Goal: Contribute content: Add original content to the website for others to see

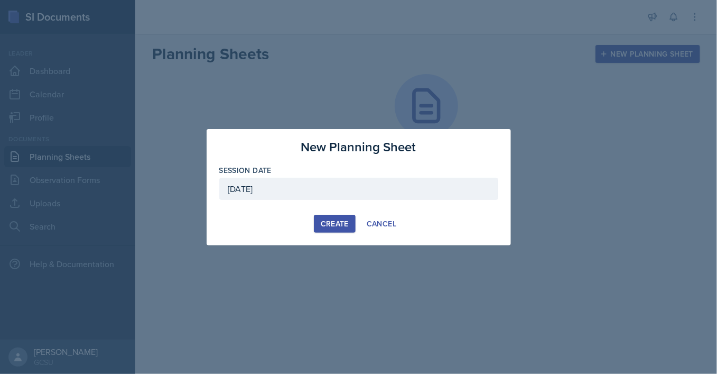
click at [338, 222] on div "Create" at bounding box center [335, 223] width 28 height 8
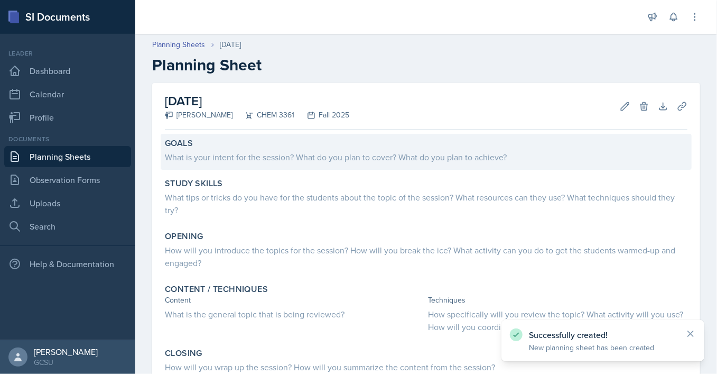
click at [249, 157] on div "What is your intent for the session? What do you plan to cover? What do you pla…" at bounding box center [426, 157] width 523 height 13
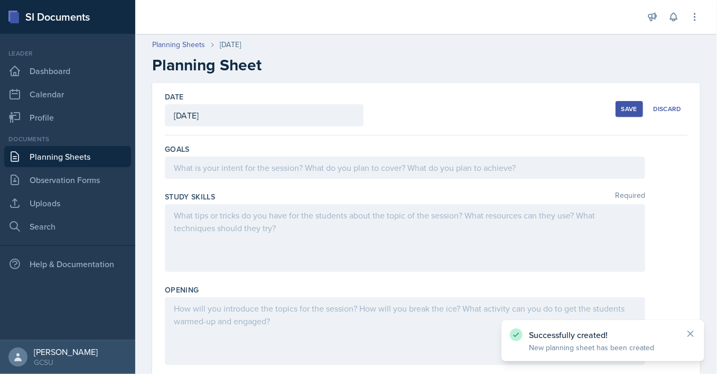
click at [265, 175] on div at bounding box center [405, 167] width 480 height 22
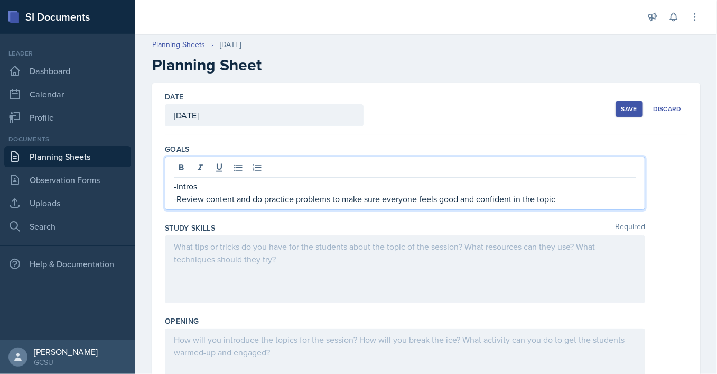
click at [282, 259] on div at bounding box center [405, 269] width 480 height 68
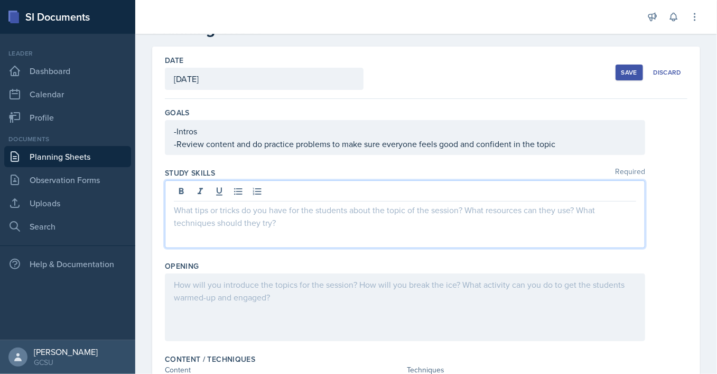
scroll to position [45, 0]
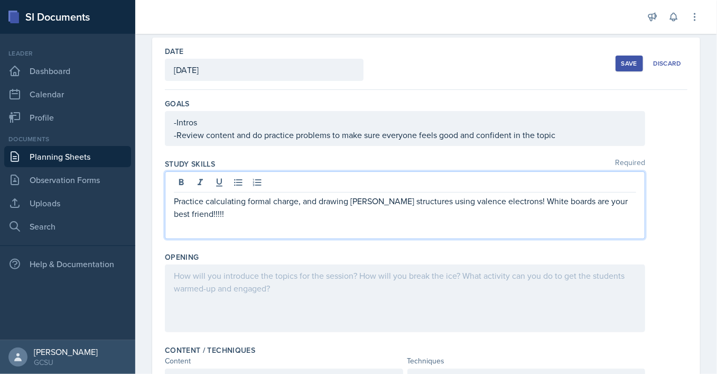
click at [360, 200] on p "Practice calculating formal charge, and drawing [PERSON_NAME] structures using …" at bounding box center [405, 206] width 462 height 25
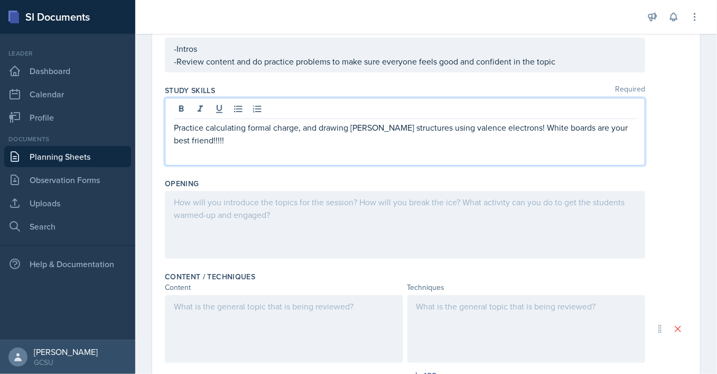
scroll to position [120, 0]
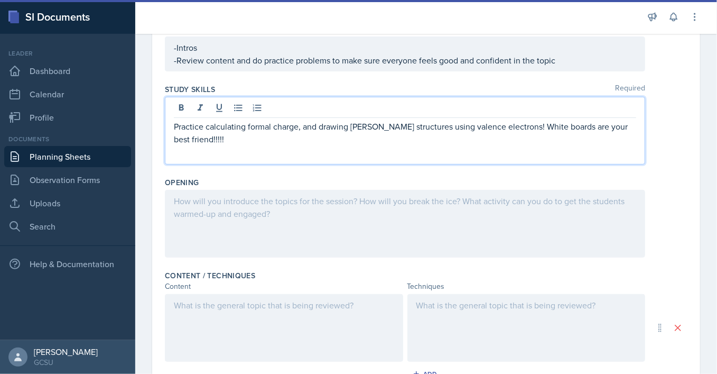
click at [335, 210] on div at bounding box center [405, 224] width 480 height 68
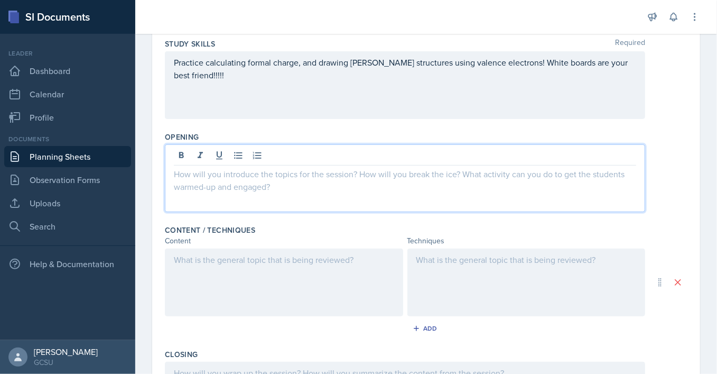
scroll to position [169, 0]
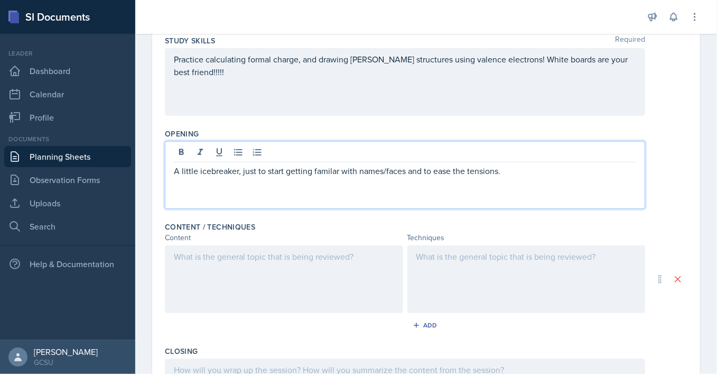
click at [334, 171] on p "A little icebreaker, just to start getting familar with names/faces and to ease…" at bounding box center [405, 170] width 462 height 13
click at [318, 170] on p "A little icebreaker, just to start getting familar with names/faces and to ease…" at bounding box center [405, 170] width 462 height 13
click at [329, 169] on p "A little icebreaker, just to start getting familar with names/faces and to ease…" at bounding box center [405, 170] width 462 height 13
click at [331, 169] on p "A little icebreaker, just to start getting familar with names/faces and to ease…" at bounding box center [405, 170] width 462 height 13
click at [534, 164] on p "A little icebreaker, just to start getting familiar with names/faces and to eas…" at bounding box center [405, 170] width 462 height 13
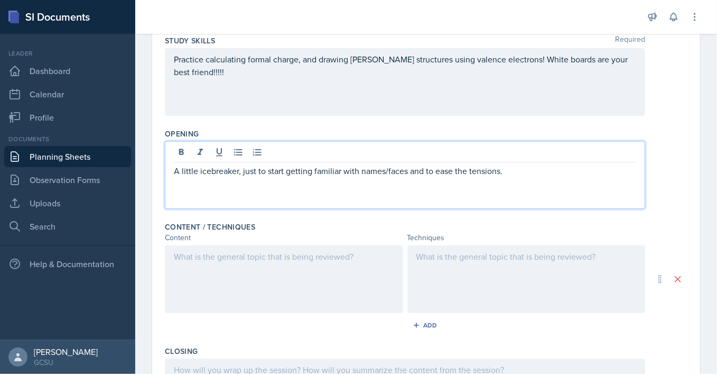
click at [238, 175] on p "A little icebreaker, just to start getting familiar with names/faces and to eas…" at bounding box center [405, 170] width 462 height 13
click at [585, 173] on p "A little icebreaker (name, year, fact), just to start getting familiar with nam…" at bounding box center [405, 170] width 462 height 13
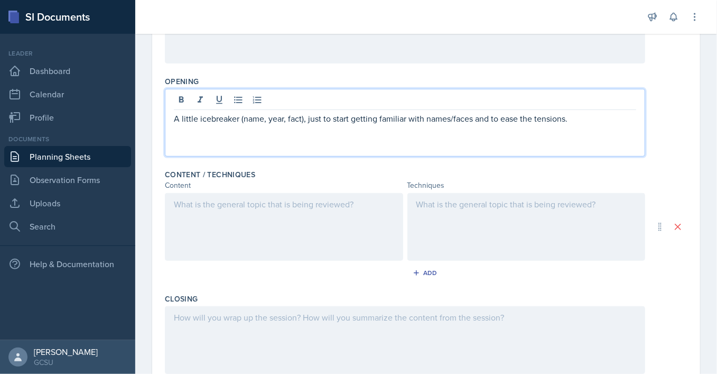
scroll to position [224, 0]
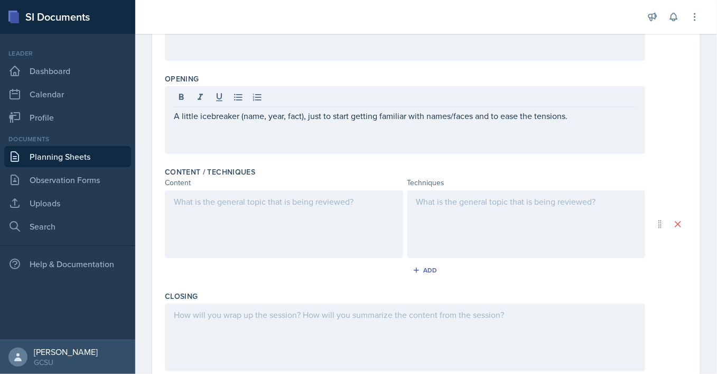
click at [287, 212] on div at bounding box center [284, 224] width 238 height 68
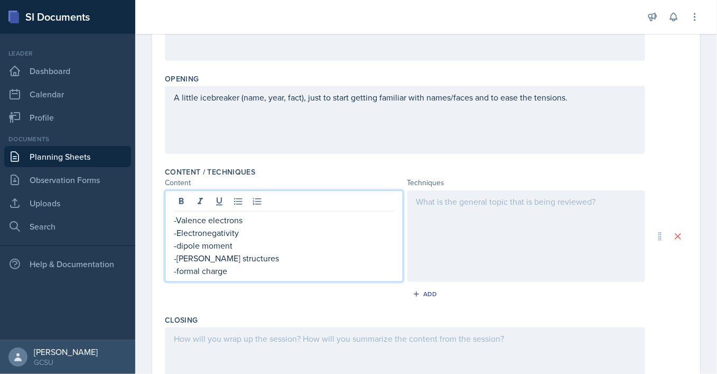
click at [254, 231] on p "-Electronegativity" at bounding box center [284, 232] width 220 height 13
click at [227, 234] on p "-Electronegativity (p, np, ionic)" at bounding box center [284, 232] width 220 height 13
click at [284, 247] on p "-dipole moment" at bounding box center [284, 245] width 220 height 13
click at [257, 271] on p "-formal charge" at bounding box center [284, 270] width 220 height 13
click at [491, 248] on div at bounding box center [526, 235] width 238 height 91
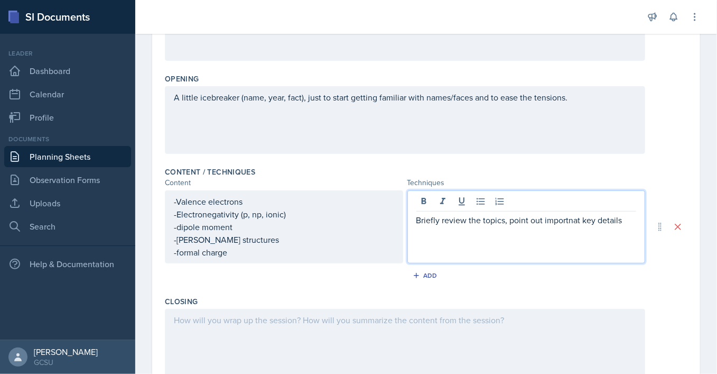
click at [571, 216] on p "Briefly review the topics, point out importnat key details" at bounding box center [526, 219] width 220 height 13
click at [558, 223] on p "Briefly review the topics, point out importnat key details" at bounding box center [526, 219] width 220 height 13
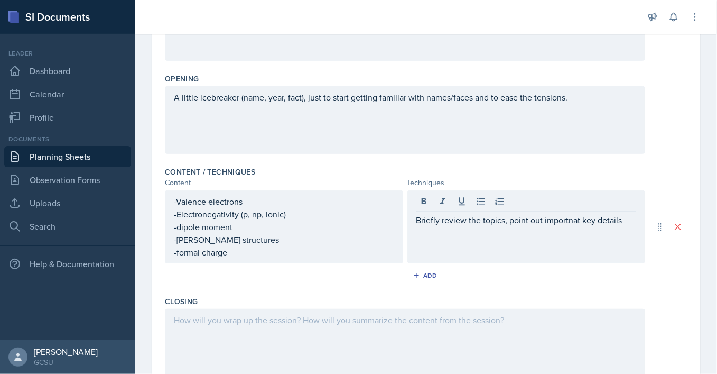
click at [529, 239] on div "Briefly review the topics, point out importnat key details" at bounding box center [526, 226] width 238 height 73
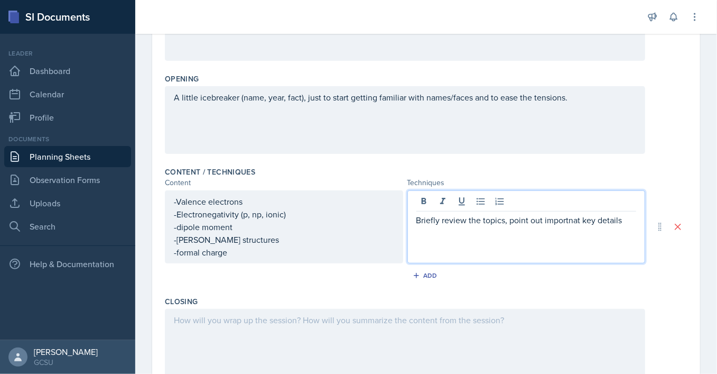
click at [575, 221] on p "Briefly review the topics, point out importnat key details" at bounding box center [526, 219] width 220 height 13
click at [630, 220] on p "Briefly review the topics, point out important key details" at bounding box center [526, 219] width 220 height 13
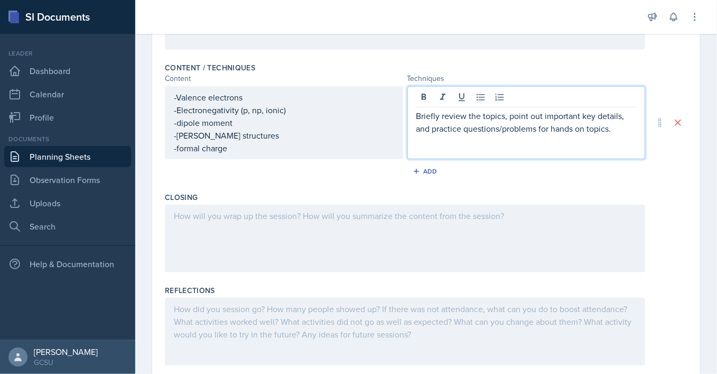
scroll to position [322, 0]
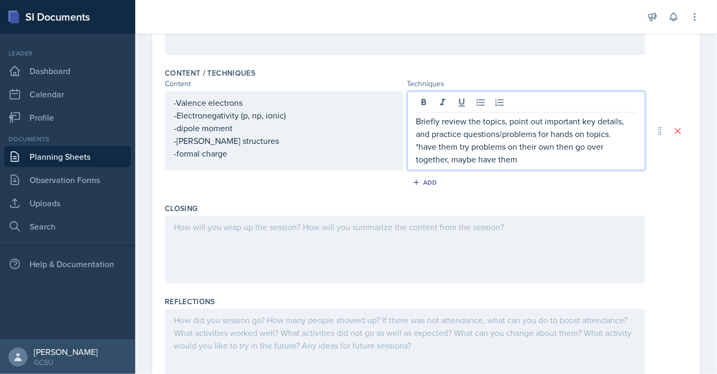
click at [553, 146] on p "*have them try problems on their own then go over together, maybe have them" at bounding box center [526, 152] width 220 height 25
drag, startPoint x: 576, startPoint y: 160, endPoint x: 505, endPoint y: 169, distance: 71.4
click at [505, 169] on div "Briefly review the topics, point out important key details, and practice questi…" at bounding box center [526, 130] width 238 height 79
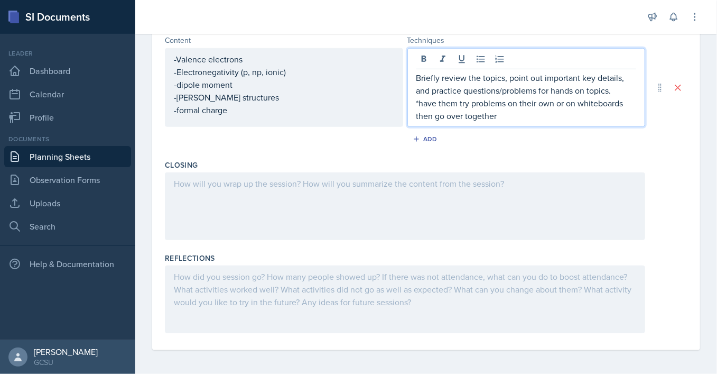
click at [360, 207] on div at bounding box center [405, 206] width 480 height 68
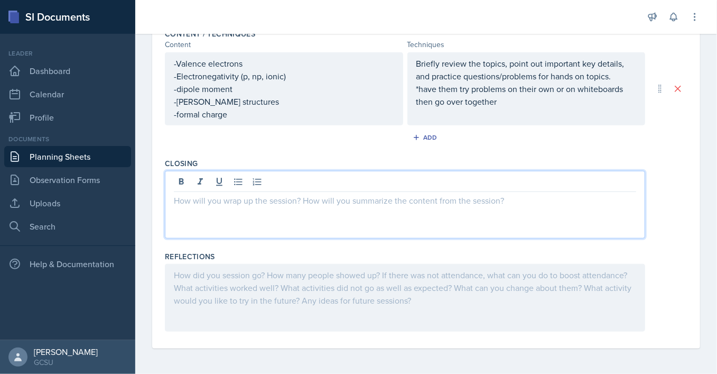
scroll to position [360, 0]
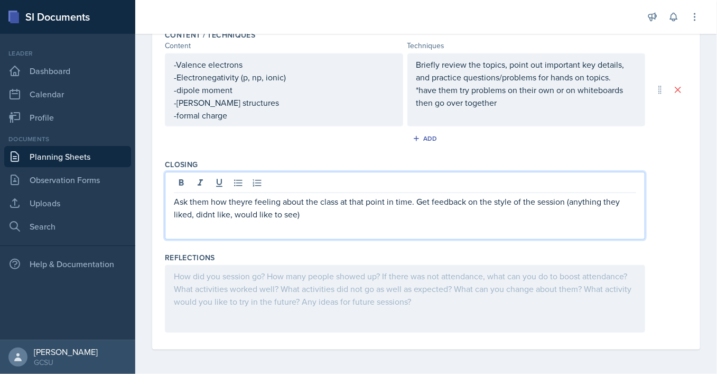
click at [241, 202] on p "Ask them how theyre feeling about the class at that point in time. Get feedback…" at bounding box center [405, 207] width 462 height 25
click at [243, 201] on p "Ask them how theyre feeling about the class at that point in time. Get feedback…" at bounding box center [405, 207] width 462 height 25
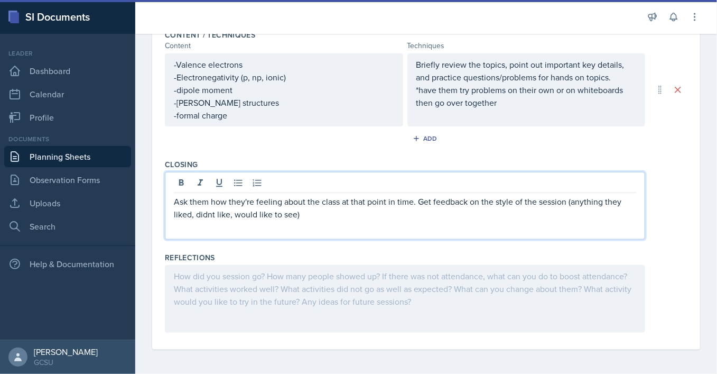
scroll to position [0, 0]
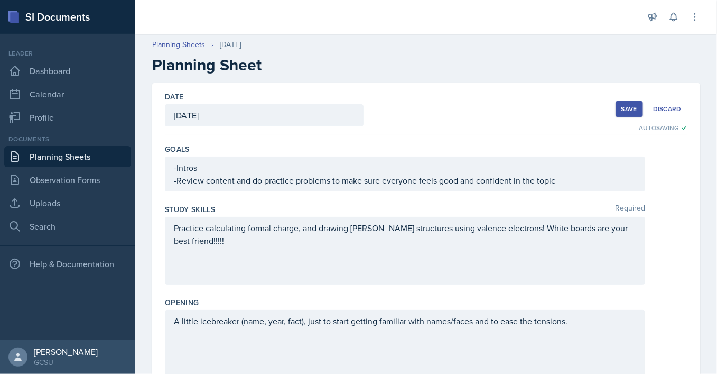
click at [623, 108] on div "Save" at bounding box center [629, 109] width 16 height 8
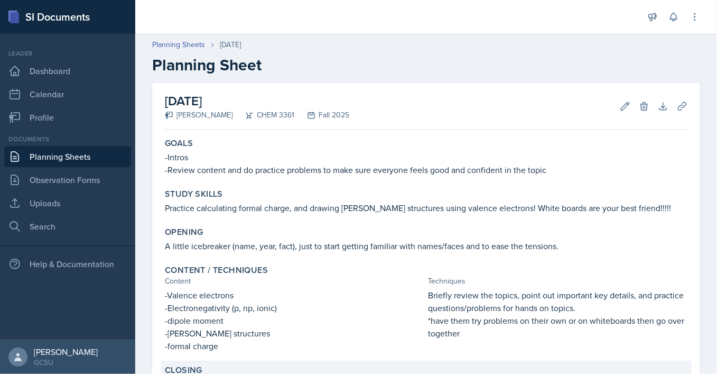
scroll to position [167, 0]
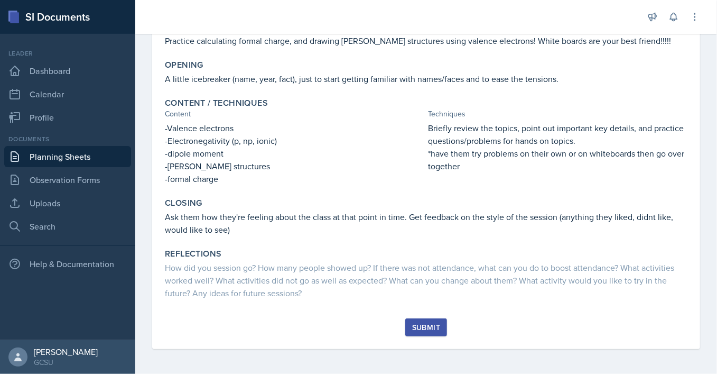
click at [428, 320] on button "Submit" at bounding box center [426, 327] width 42 height 18
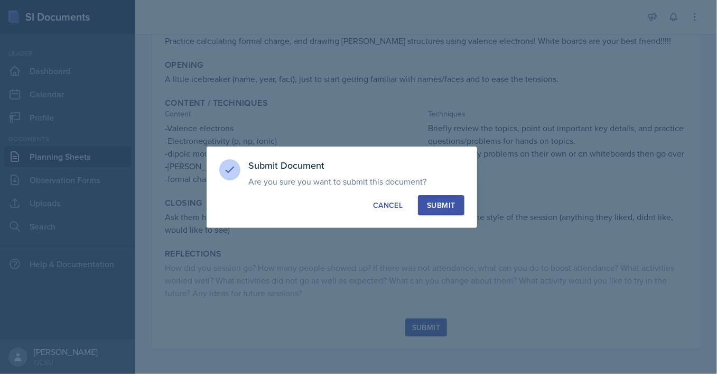
click at [441, 206] on div "Submit" at bounding box center [441, 205] width 28 height 11
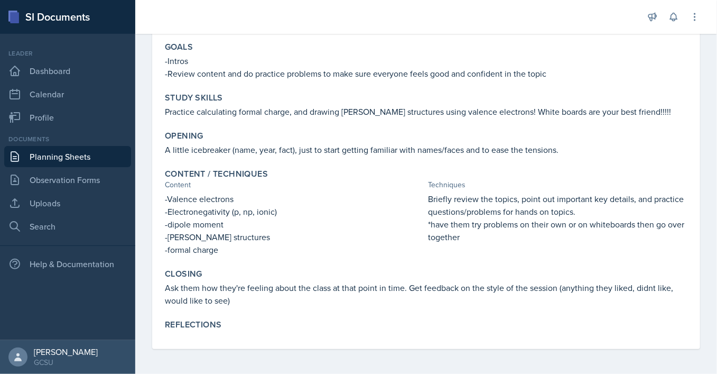
scroll to position [0, 0]
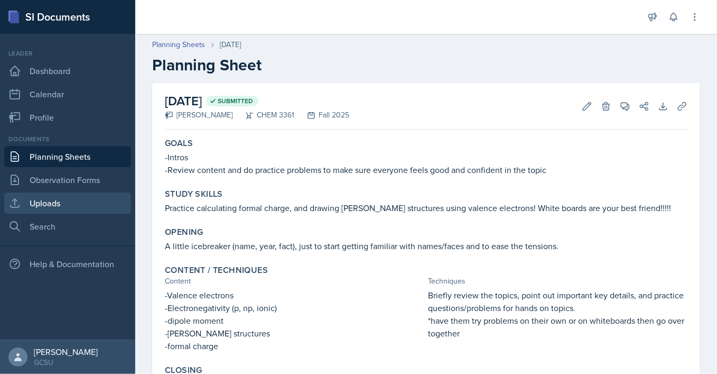
click at [73, 196] on link "Uploads" at bounding box center [67, 202] width 127 height 21
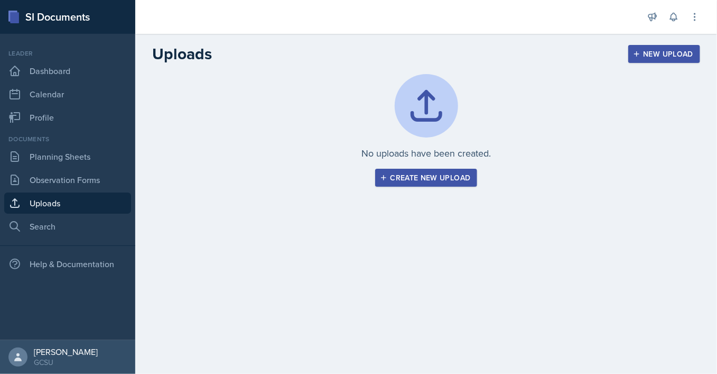
click at [422, 178] on div "Create new upload" at bounding box center [426, 177] width 89 height 8
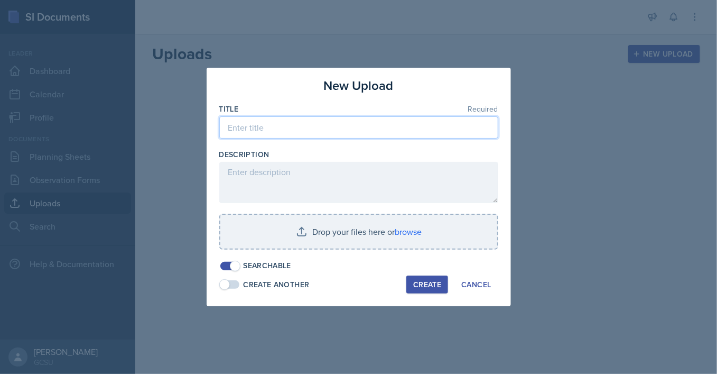
click at [302, 129] on input at bounding box center [358, 127] width 279 height 22
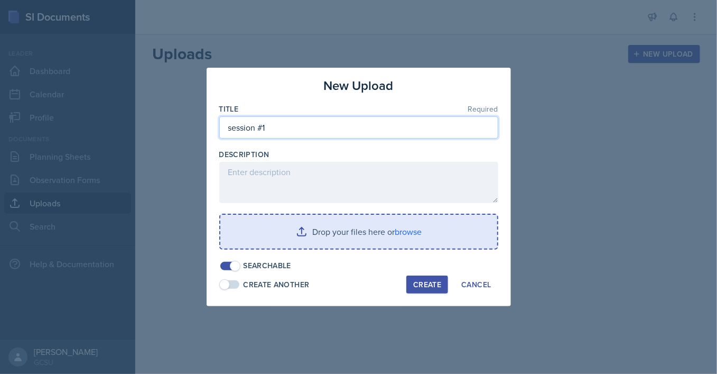
type input "session #1"
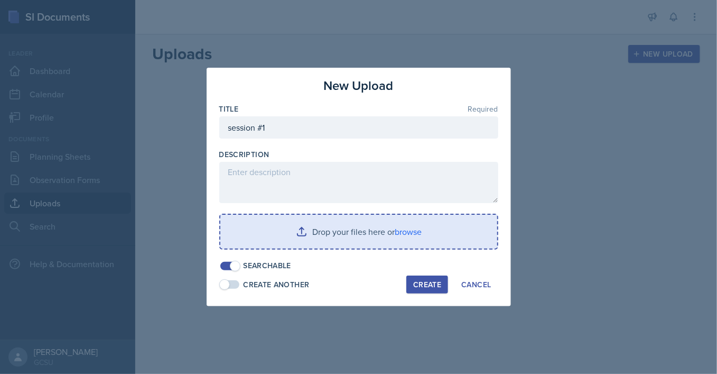
click at [368, 233] on input "file" at bounding box center [358, 232] width 277 height 34
click at [335, 238] on input "file" at bounding box center [358, 232] width 277 height 34
click at [405, 233] on input "file" at bounding box center [358, 232] width 277 height 34
click at [413, 237] on input "file" at bounding box center [358, 232] width 277 height 34
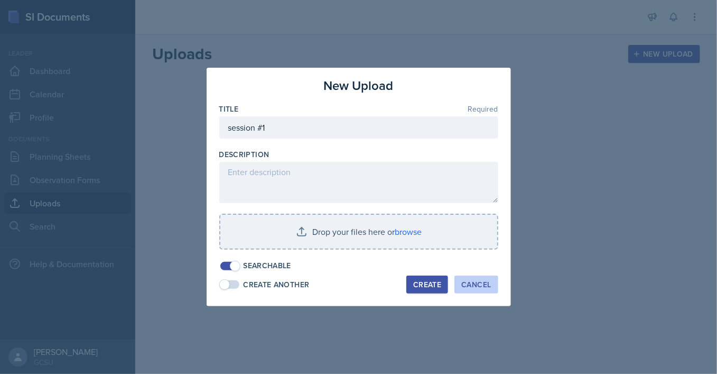
click at [473, 281] on div "Cancel" at bounding box center [476, 284] width 30 height 8
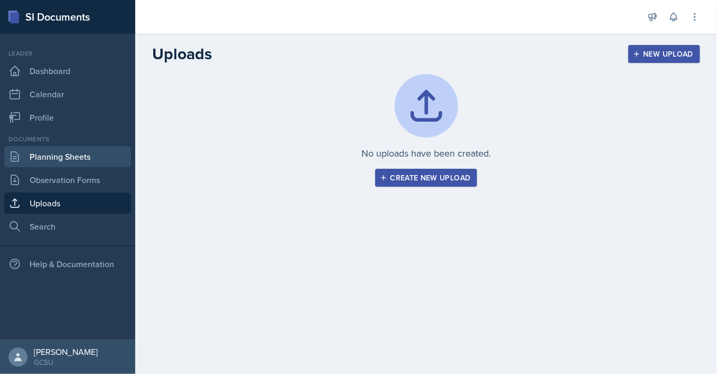
click at [63, 153] on link "Planning Sheets" at bounding box center [67, 156] width 127 height 21
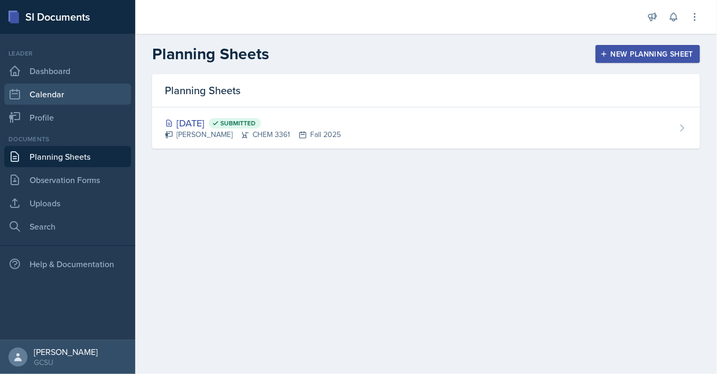
click at [49, 95] on link "Calendar" at bounding box center [67, 93] width 127 height 21
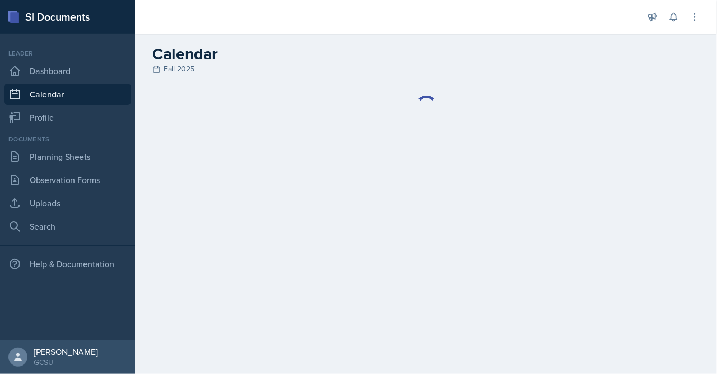
click at [426, 204] on main "Calendar Fall 2025" at bounding box center [426, 204] width 582 height 340
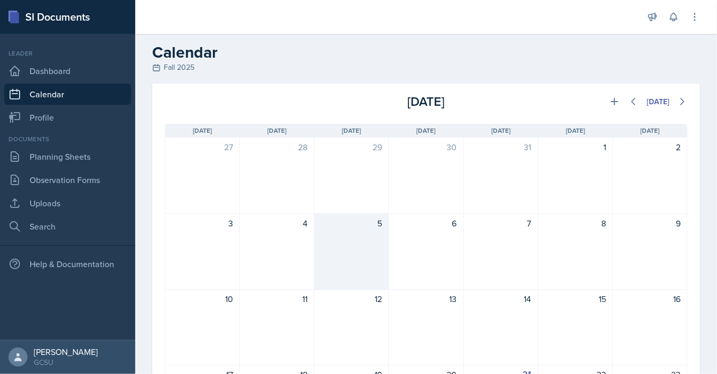
scroll to position [123, 0]
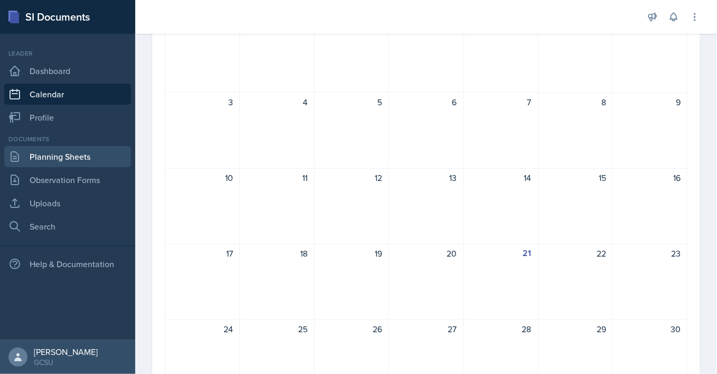
click at [87, 150] on link "Planning Sheets" at bounding box center [67, 156] width 127 height 21
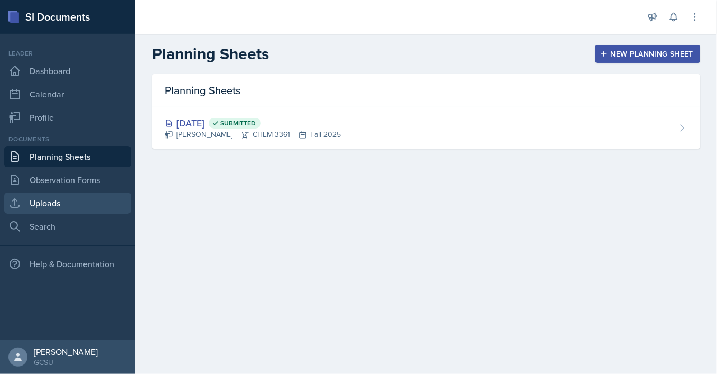
click at [63, 202] on link "Uploads" at bounding box center [67, 202] width 127 height 21
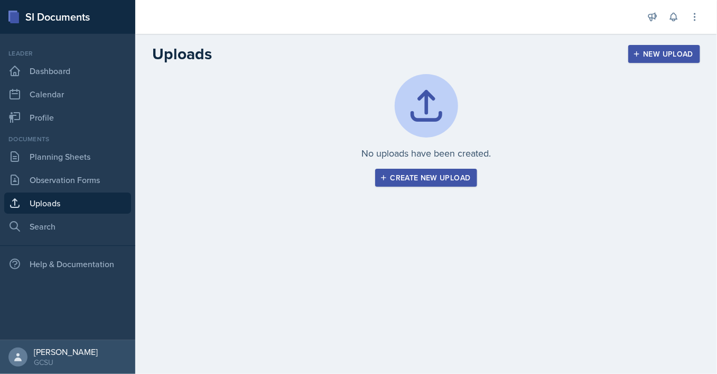
click at [442, 178] on div "Create new upload" at bounding box center [426, 177] width 89 height 8
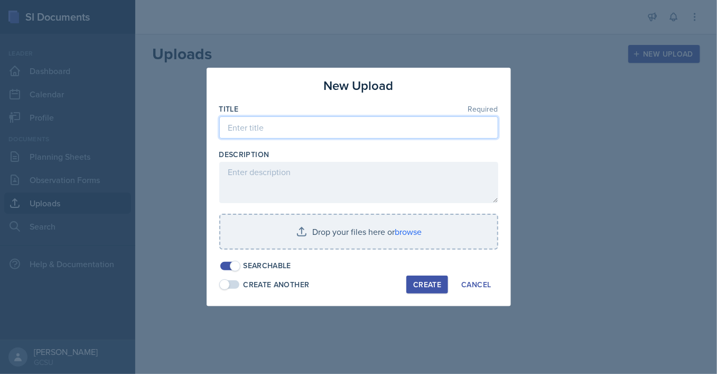
click at [313, 134] on input at bounding box center [358, 127] width 279 height 22
type input "s"
type input "ochem session #1"
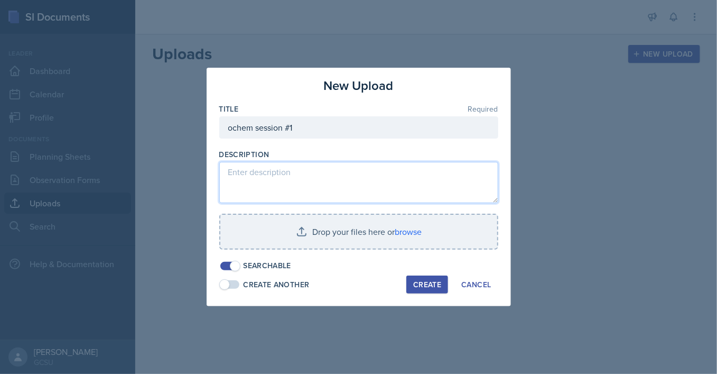
click at [349, 174] on textarea at bounding box center [358, 182] width 279 height 41
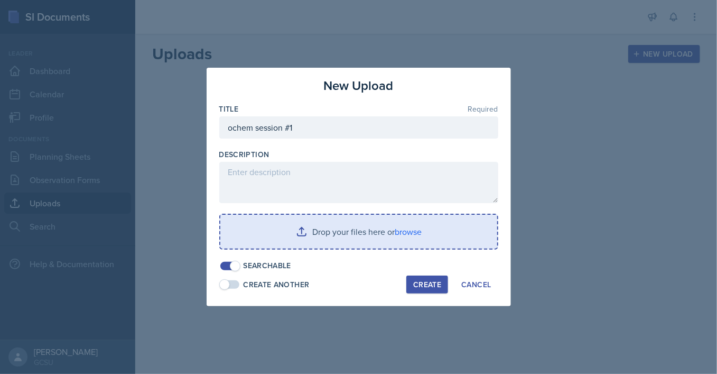
click at [342, 235] on input "file" at bounding box center [358, 232] width 277 height 34
click at [343, 225] on input "file" at bounding box center [358, 232] width 277 height 34
click at [300, 225] on input "file" at bounding box center [358, 232] width 277 height 34
click at [348, 238] on input "file" at bounding box center [358, 232] width 277 height 34
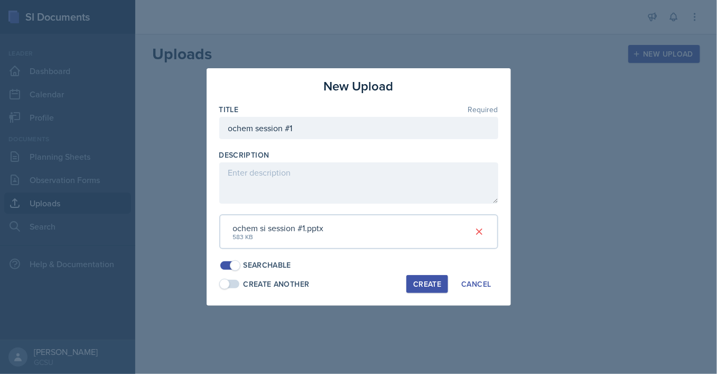
click at [427, 284] on div "Create" at bounding box center [427, 284] width 28 height 8
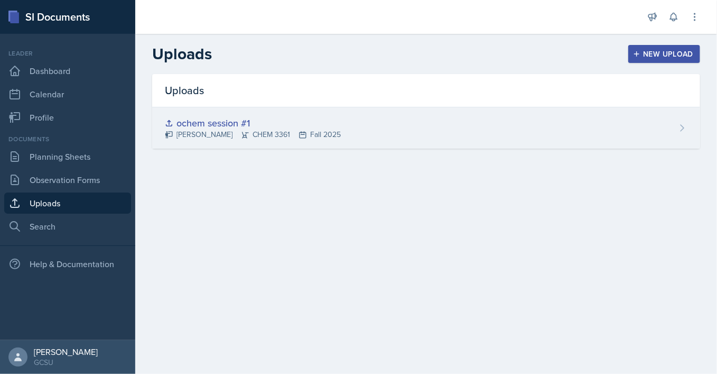
click at [587, 125] on div "ochem session #1 [PERSON_NAME] CHEM 3361 Fall 2025" at bounding box center [426, 127] width 548 height 41
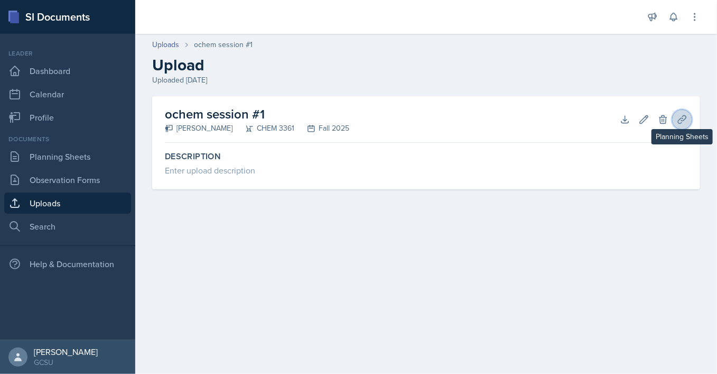
click at [684, 123] on icon at bounding box center [682, 119] width 11 height 11
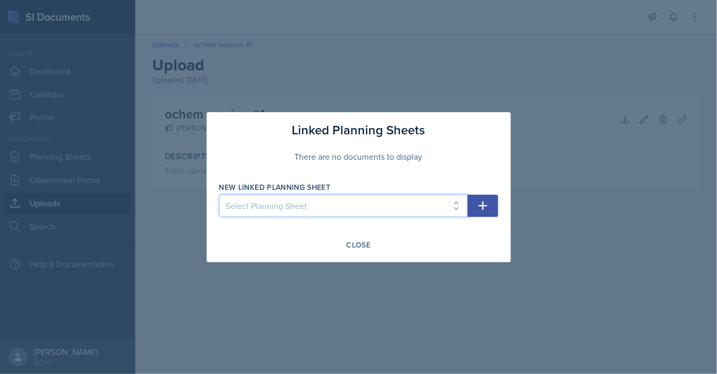
select select "727244cf-a337-4906-807e-760c694fab4b"
click option "[DATE]" at bounding box center [0, 0] width 0 height 0
click at [490, 206] on button "button" at bounding box center [483, 205] width 31 height 22
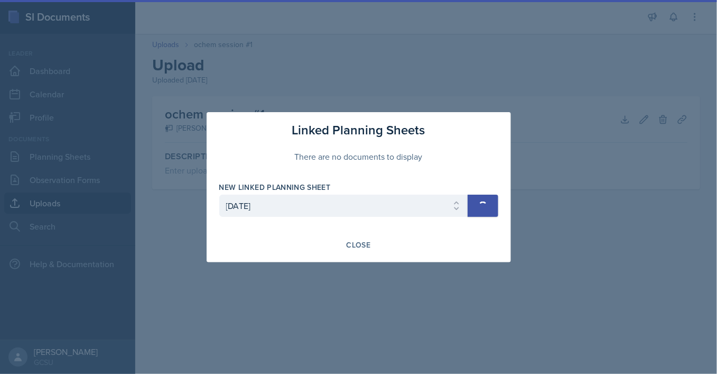
select select
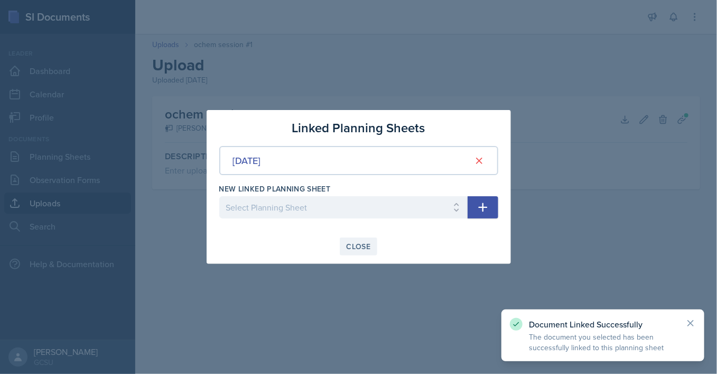
click at [360, 243] on div "Close" at bounding box center [359, 246] width 24 height 8
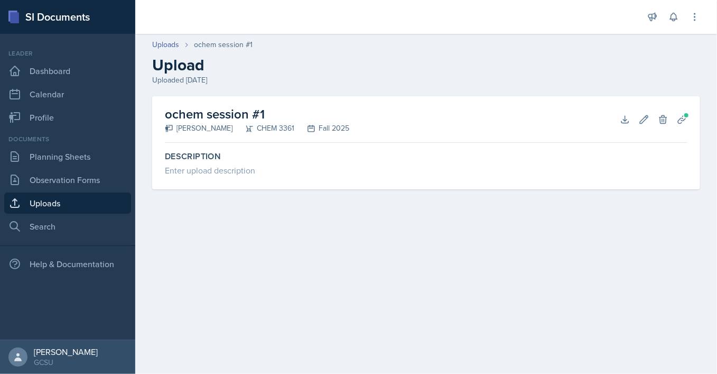
click at [219, 111] on h2 "ochem session #1" at bounding box center [257, 114] width 184 height 19
click at [302, 213] on div "ochem session #1 [PERSON_NAME] CHEM 3361 Fall 2025 Download Edit Delete Plannin…" at bounding box center [426, 155] width 582 height 118
click at [201, 117] on h2 "ochem session #1" at bounding box center [257, 114] width 184 height 19
click at [57, 197] on link "Uploads" at bounding box center [67, 202] width 127 height 21
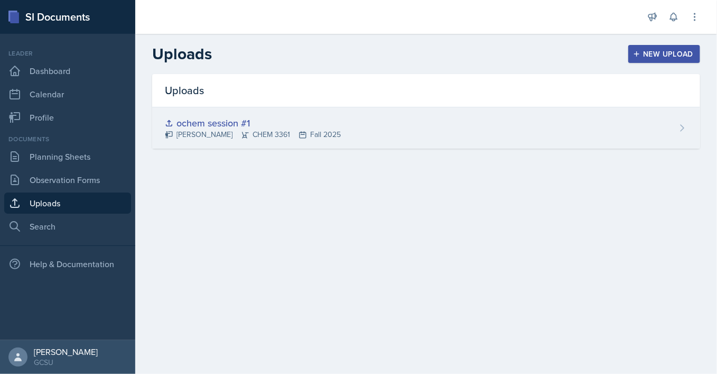
click at [226, 122] on div "ochem session #1" at bounding box center [253, 123] width 176 height 14
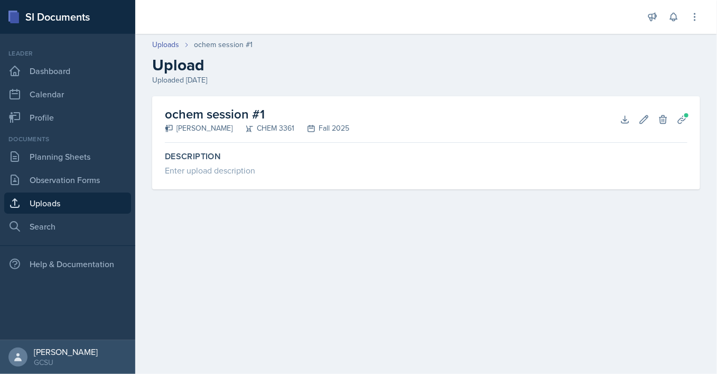
click at [278, 142] on div "ochem session #1 [PERSON_NAME] CHEM 3361 Fall 2025 Download Edit Delete Plannin…" at bounding box center [426, 119] width 523 height 47
click at [250, 122] on h2 "ochem session #1" at bounding box center [257, 114] width 184 height 19
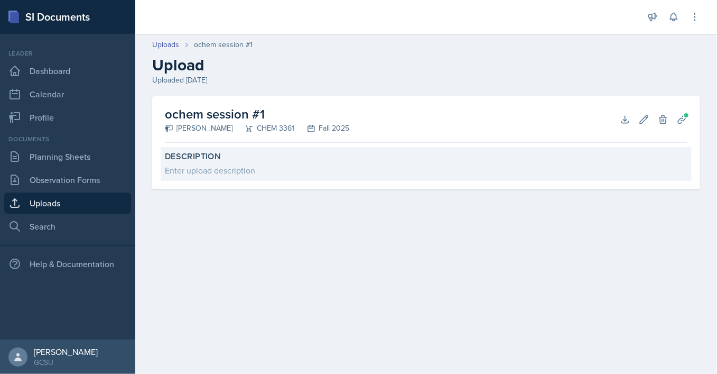
click at [242, 164] on div "Enter upload description" at bounding box center [426, 170] width 523 height 13
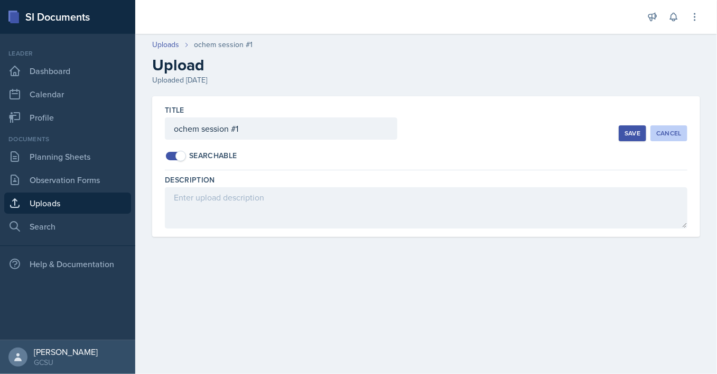
click at [670, 130] on div "Cancel" at bounding box center [668, 133] width 25 height 8
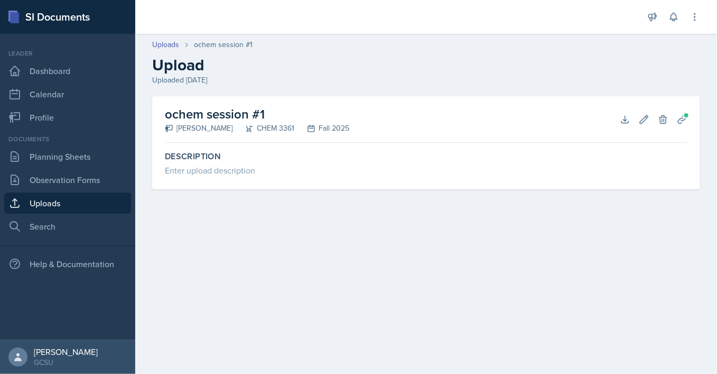
click at [248, 201] on div "ochem session #1 [PERSON_NAME] CHEM 3361 Fall 2025 Download Edit Delete Plannin…" at bounding box center [426, 155] width 582 height 118
click at [652, 122] on button "Edit" at bounding box center [644, 119] width 19 height 19
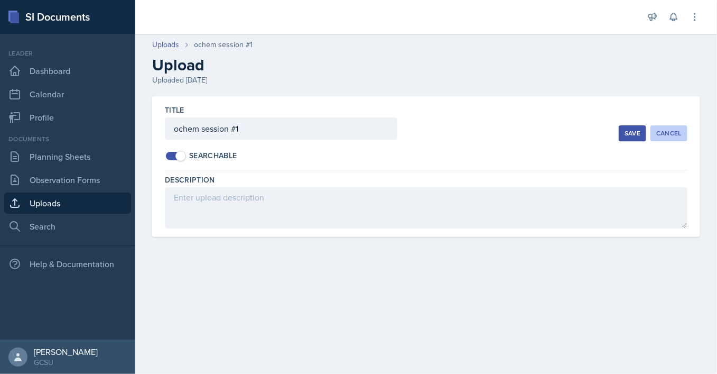
click at [663, 134] on div "Cancel" at bounding box center [668, 133] width 25 height 8
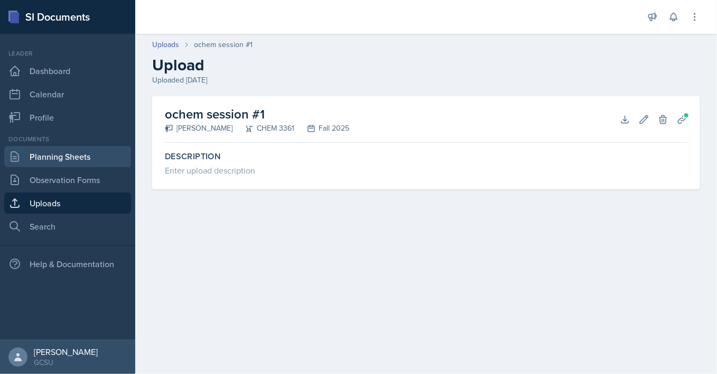
click at [69, 149] on link "Planning Sheets" at bounding box center [67, 156] width 127 height 21
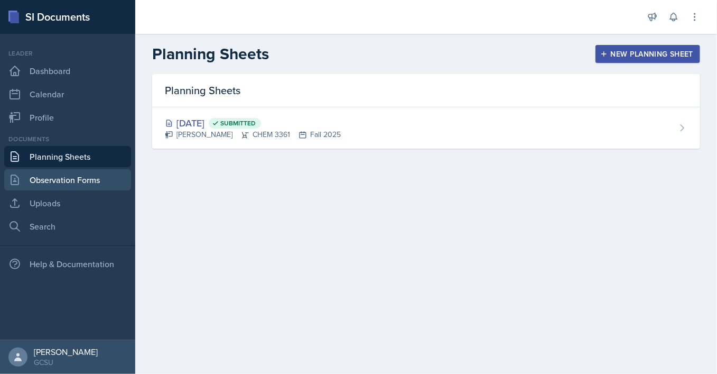
click at [39, 178] on link "Observation Forms" at bounding box center [67, 179] width 127 height 21
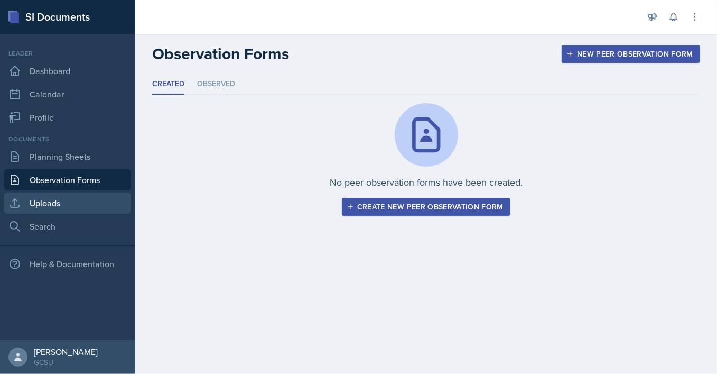
click at [64, 205] on link "Uploads" at bounding box center [67, 202] width 127 height 21
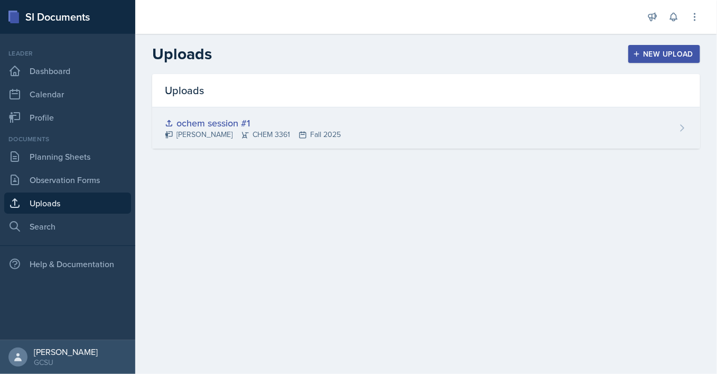
click at [210, 123] on div "ochem session #1" at bounding box center [253, 123] width 176 height 14
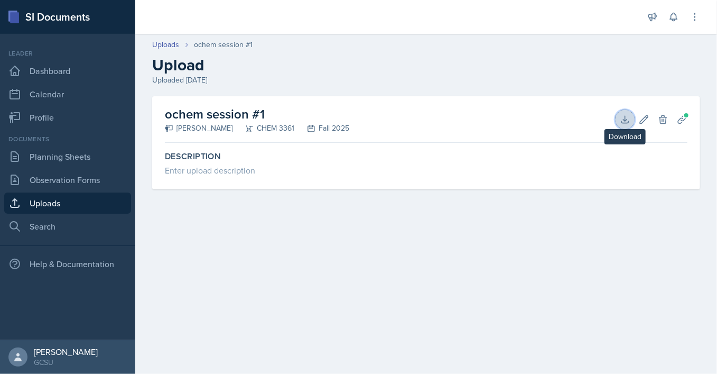
click at [624, 116] on icon at bounding box center [625, 119] width 11 height 11
